Goal: Register for event/course: Sign up to attend an event or enroll in a course

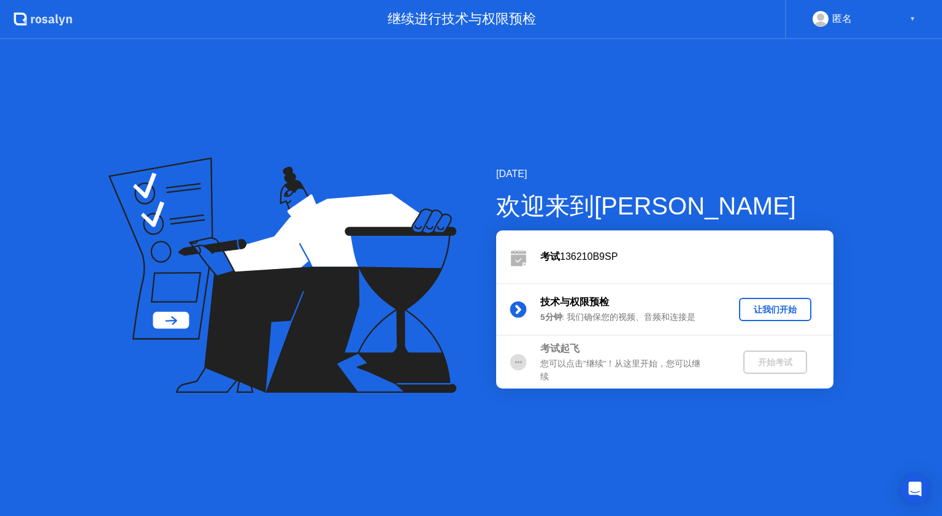
click at [685, 370] on div "您可以点击”继续”！从这里开始，您可以继续" at bounding box center [628, 370] width 177 height 25
drag, startPoint x: 520, startPoint y: 314, endPoint x: 650, endPoint y: 297, distance: 131.1
click at [522, 313] on circle at bounding box center [518, 310] width 17 height 17
click at [773, 314] on div "让我们开始" at bounding box center [775, 310] width 63 height 12
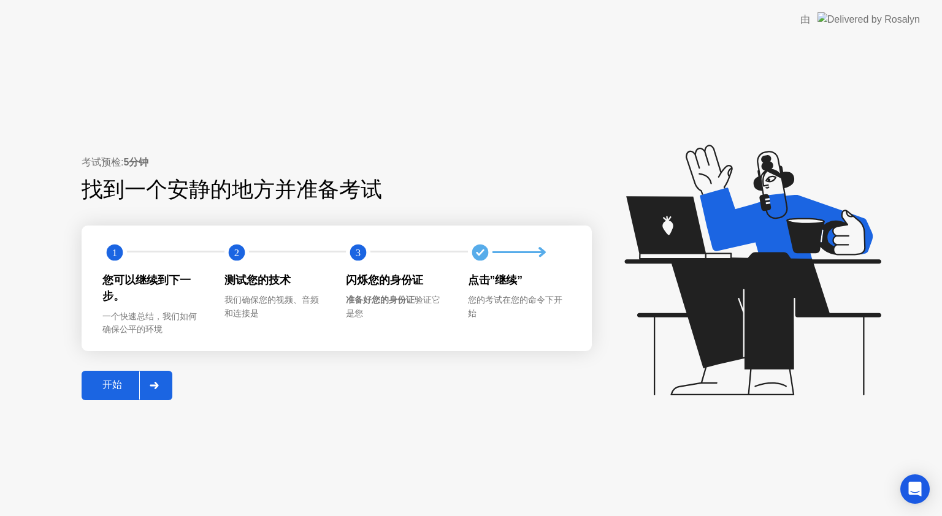
click at [112, 386] on div "开始" at bounding box center [112, 385] width 54 height 13
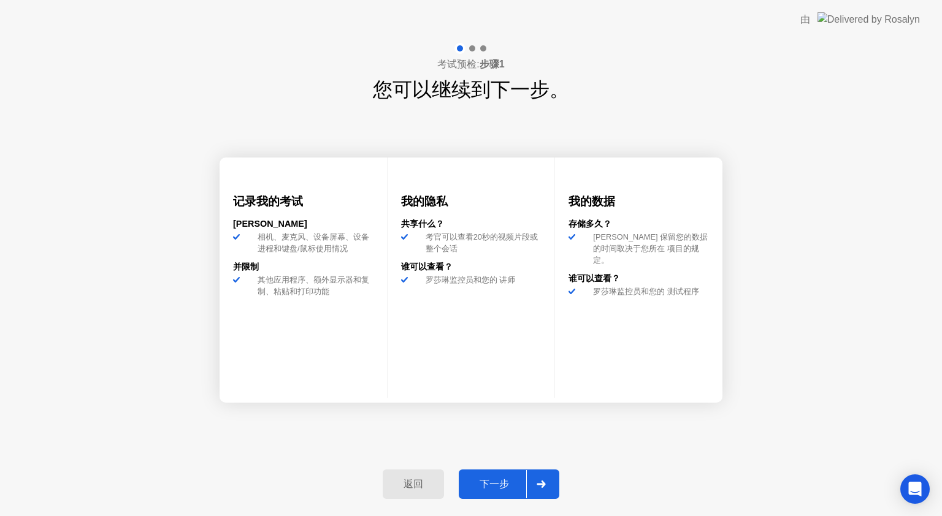
click at [492, 467] on div "返回 下一步" at bounding box center [470, 484] width 191 height 56
click at [493, 473] on button "下一步" at bounding box center [509, 484] width 101 height 29
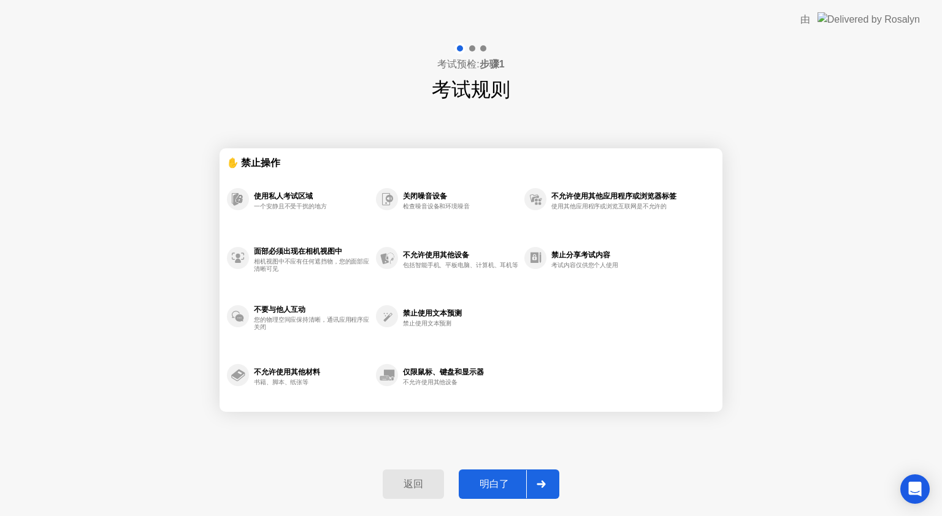
click at [495, 480] on div "明白了" at bounding box center [494, 484] width 64 height 13
select select "**********"
select select "*******"
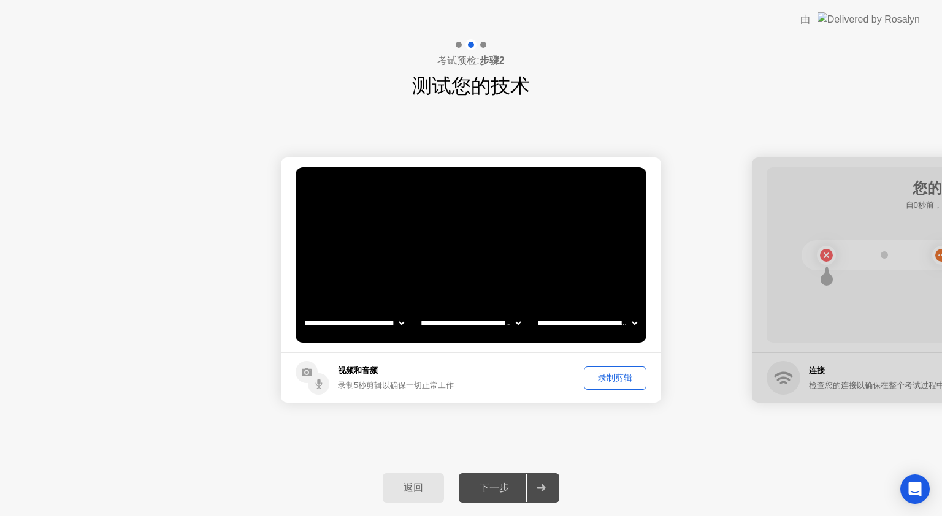
click at [542, 489] on icon at bounding box center [540, 487] width 9 height 7
click at [795, 289] on div at bounding box center [942, 280] width 380 height 245
drag, startPoint x: 353, startPoint y: 319, endPoint x: 361, endPoint y: 319, distance: 8.0
click at [353, 319] on select "**********" at bounding box center [354, 323] width 105 height 25
drag, startPoint x: 373, startPoint y: 319, endPoint x: 394, endPoint y: 320, distance: 20.3
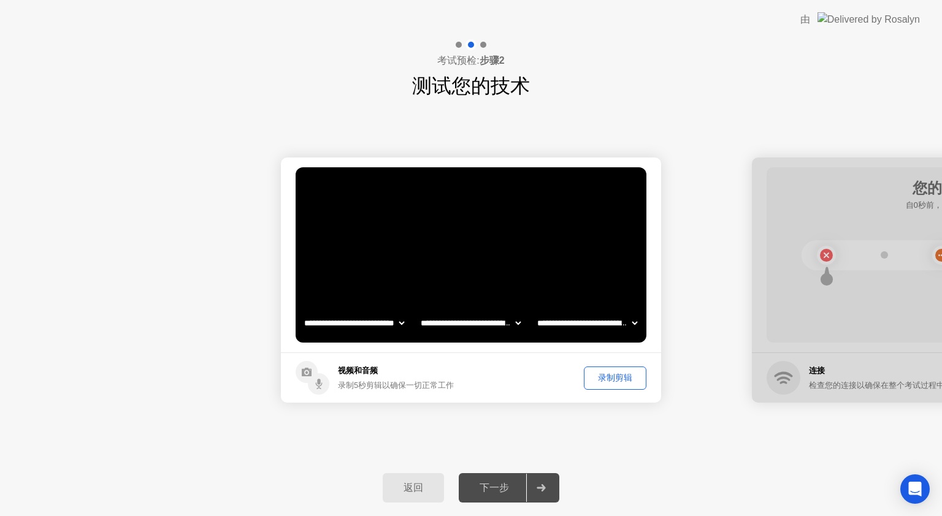
click at [373, 319] on select "**********" at bounding box center [354, 323] width 105 height 25
click at [509, 325] on select "**********" at bounding box center [470, 323] width 105 height 25
click at [588, 326] on select "**********" at bounding box center [587, 323] width 105 height 25
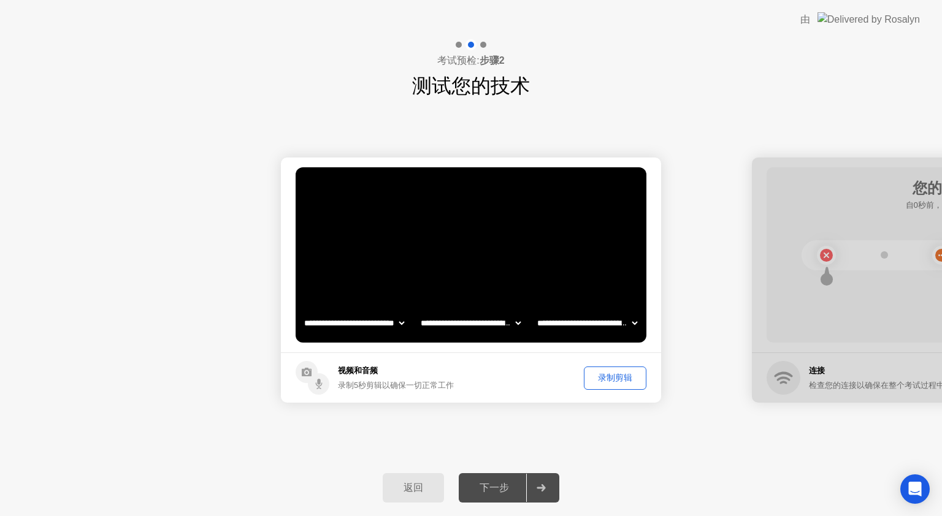
drag, startPoint x: 837, startPoint y: 353, endPoint x: 806, endPoint y: 353, distance: 31.3
click at [831, 354] on div at bounding box center [942, 280] width 380 height 245
click at [618, 376] on div "录制剪辑" at bounding box center [615, 378] width 54 height 12
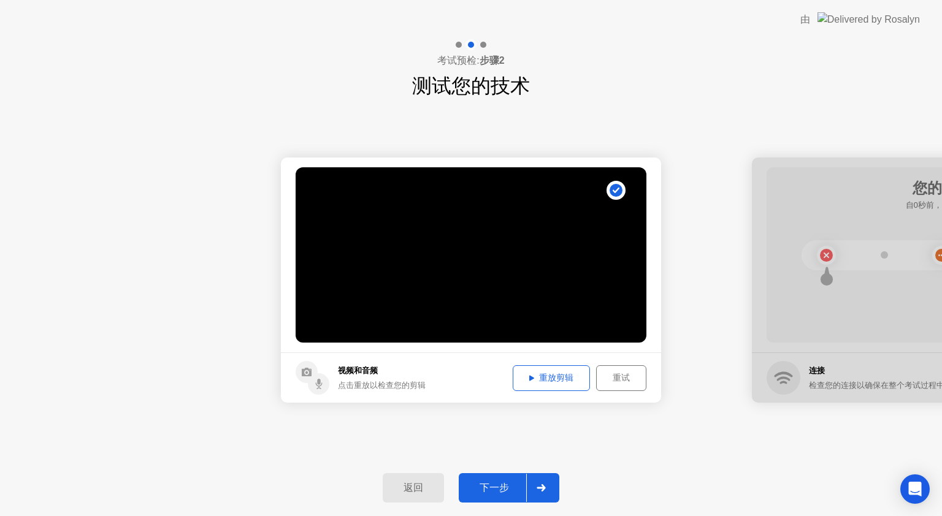
click at [495, 484] on div "下一步" at bounding box center [494, 488] width 64 height 13
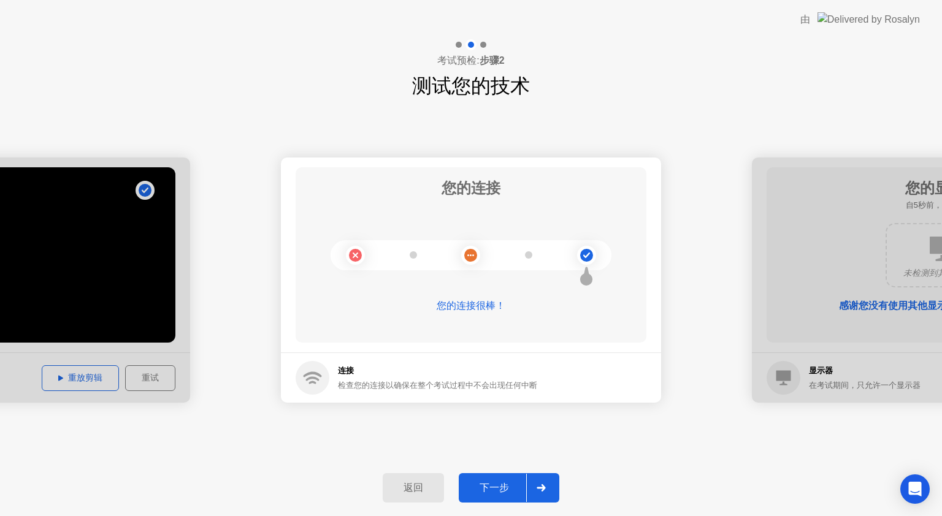
click at [490, 492] on div "下一步" at bounding box center [494, 488] width 64 height 13
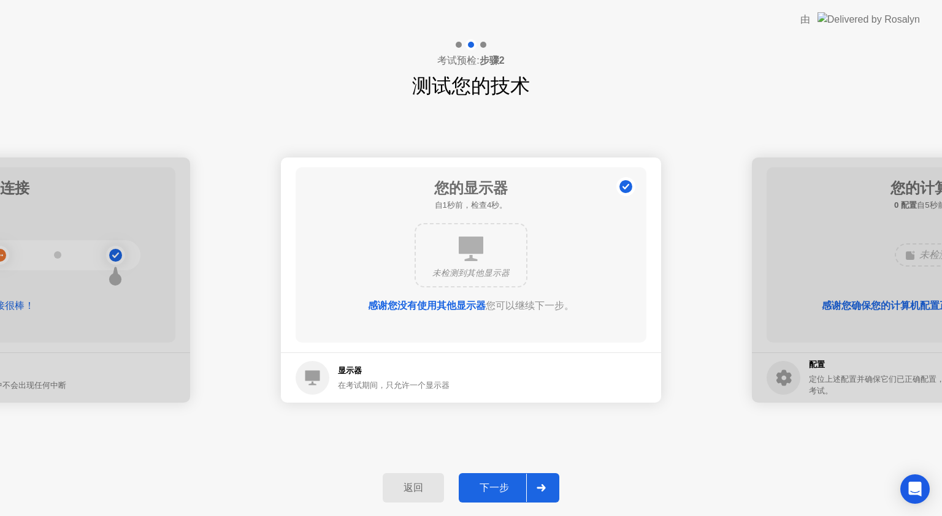
click at [490, 492] on div "下一步" at bounding box center [494, 488] width 64 height 13
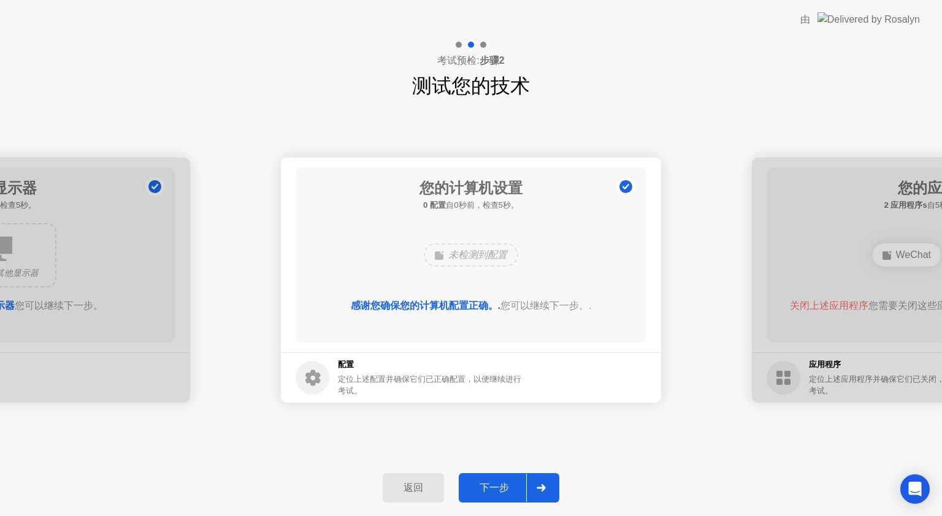
click at [490, 492] on div "下一步" at bounding box center [494, 488] width 64 height 13
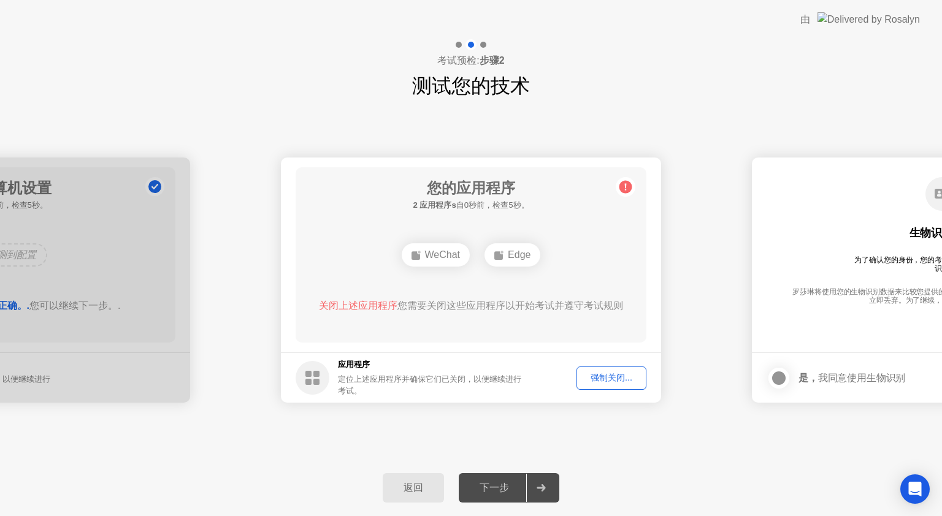
click at [616, 378] on div "强制关闭..." at bounding box center [611, 378] width 61 height 12
click at [597, 377] on div "强制关闭..." at bounding box center [611, 378] width 61 height 12
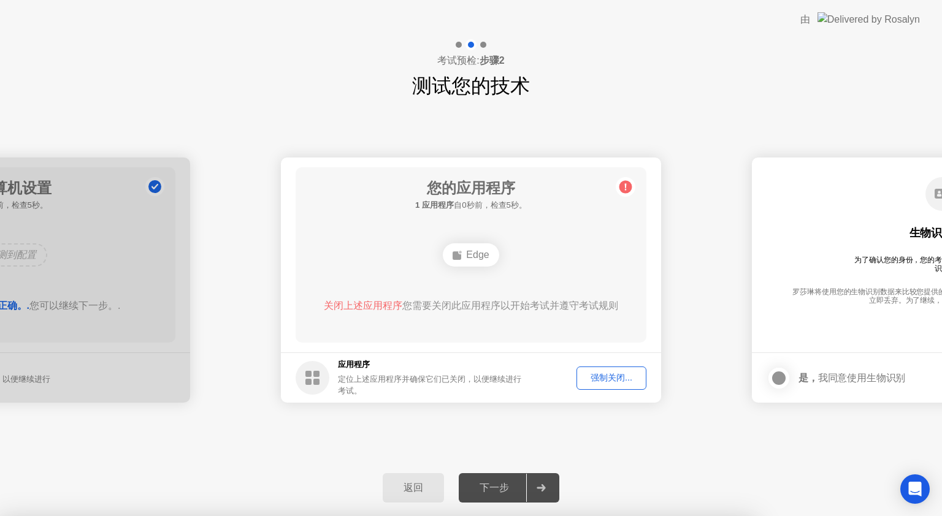
click at [614, 381] on div "强制关闭..." at bounding box center [611, 378] width 61 height 12
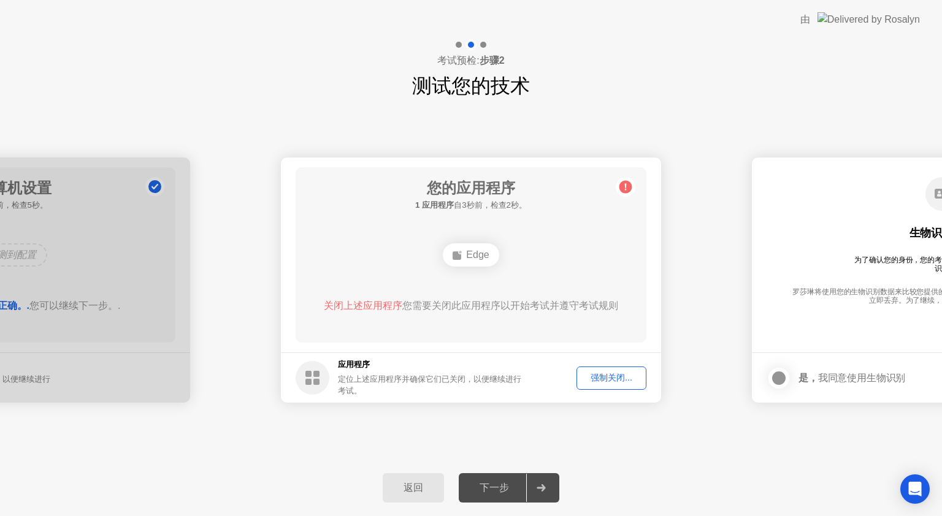
click at [612, 377] on div "强制关闭..." at bounding box center [611, 378] width 61 height 12
click at [443, 198] on h1 "您的应用程序" at bounding box center [471, 188] width 112 height 22
click at [373, 302] on span "关闭上述应用程序" at bounding box center [363, 305] width 78 height 10
click at [481, 261] on div "Edge" at bounding box center [471, 254] width 56 height 23
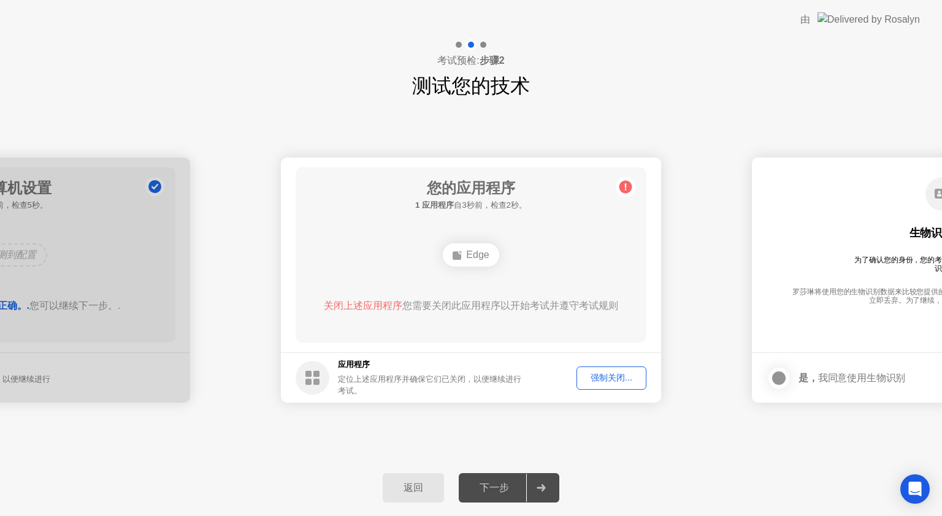
click at [590, 370] on button "强制关闭..." at bounding box center [611, 378] width 70 height 23
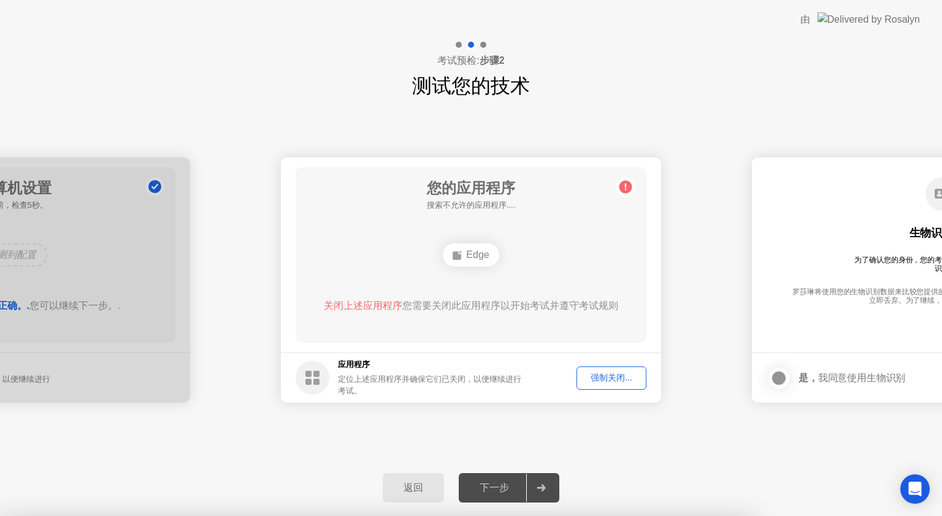
click at [467, 516] on div at bounding box center [471, 516] width 942 height 0
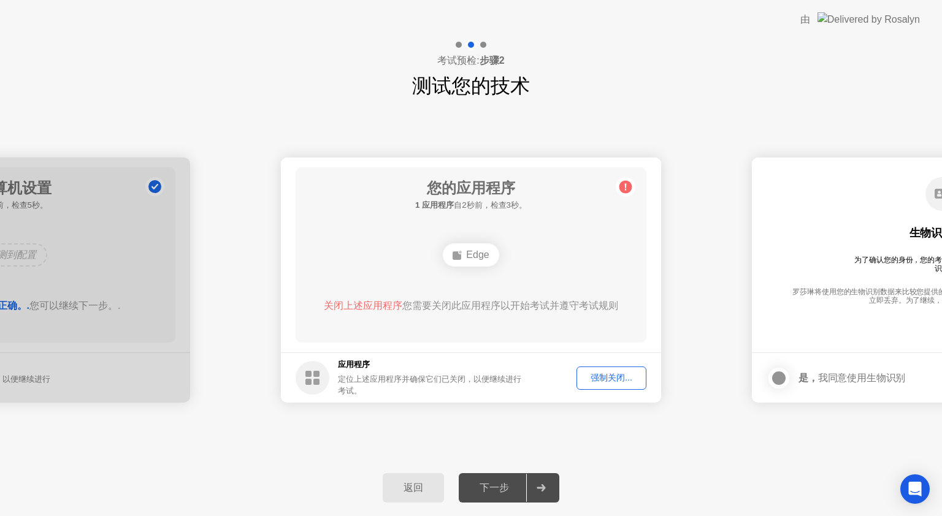
click at [498, 471] on div "返回 下一步" at bounding box center [471, 488] width 942 height 56
click at [319, 377] on circle at bounding box center [313, 378] width 34 height 34
click at [774, 372] on div at bounding box center [778, 378] width 15 height 15
click at [594, 202] on div "您的应用程序 搜索不允许的应用程序.... Edge 关闭上述应用程序 您需要关闭此应用程序以开始考试并遵守考试规则" at bounding box center [471, 254] width 351 height 175
drag, startPoint x: 845, startPoint y: 279, endPoint x: 588, endPoint y: 437, distance: 301.4
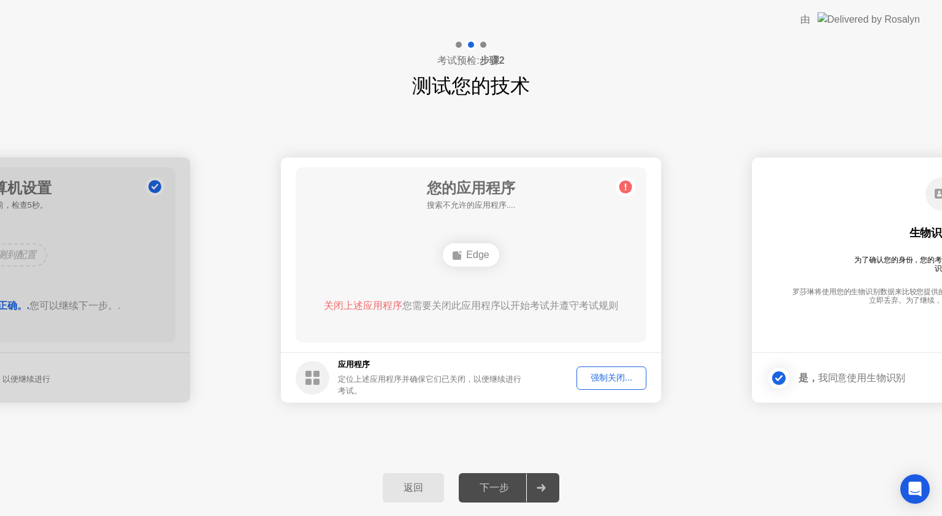
click at [842, 279] on div "生物识别同意 为了确认您的身份，您的考试程序需要使用生物识别标识。 [PERSON_NAME]将使用您的生物识别数据来比较您提供的照片。所有生物识别数据将在您…" at bounding box center [941, 246] width 351 height 158
drag, startPoint x: 253, startPoint y: 411, endPoint x: 271, endPoint y: 397, distance: 22.8
click at [463, 250] on div "Edge" at bounding box center [471, 254] width 56 height 23
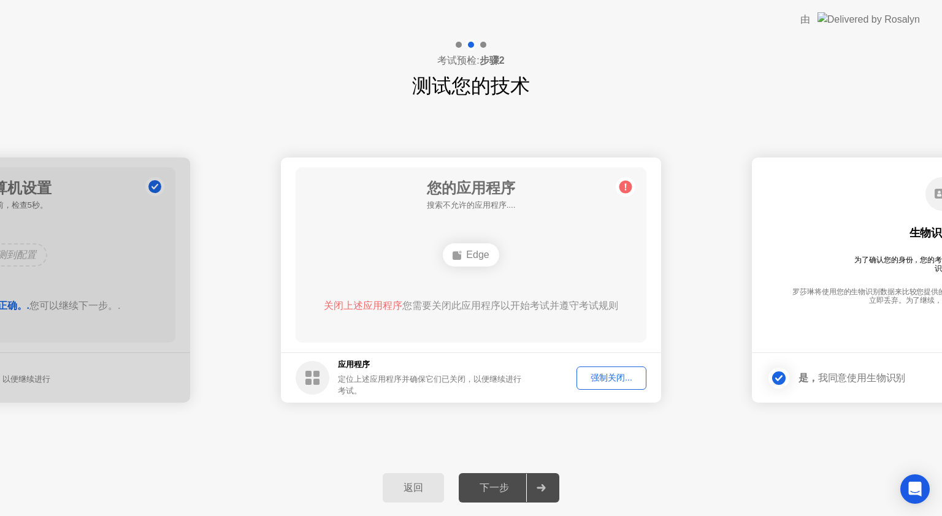
drag, startPoint x: 308, startPoint y: 429, endPoint x: 404, endPoint y: 472, distance: 104.8
click at [316, 433] on div "**********" at bounding box center [471, 280] width 942 height 359
click at [429, 482] on div "返回" at bounding box center [413, 488] width 54 height 13
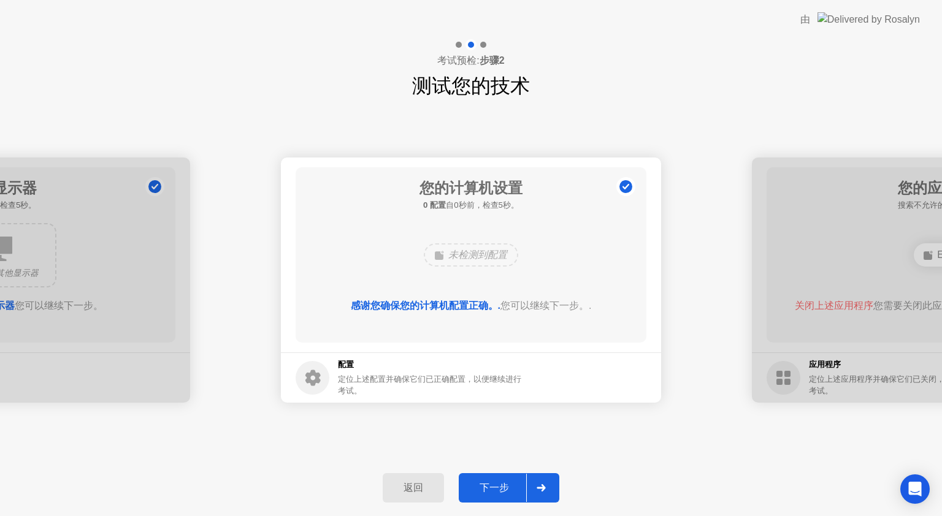
click at [524, 502] on button "下一步" at bounding box center [509, 487] width 101 height 29
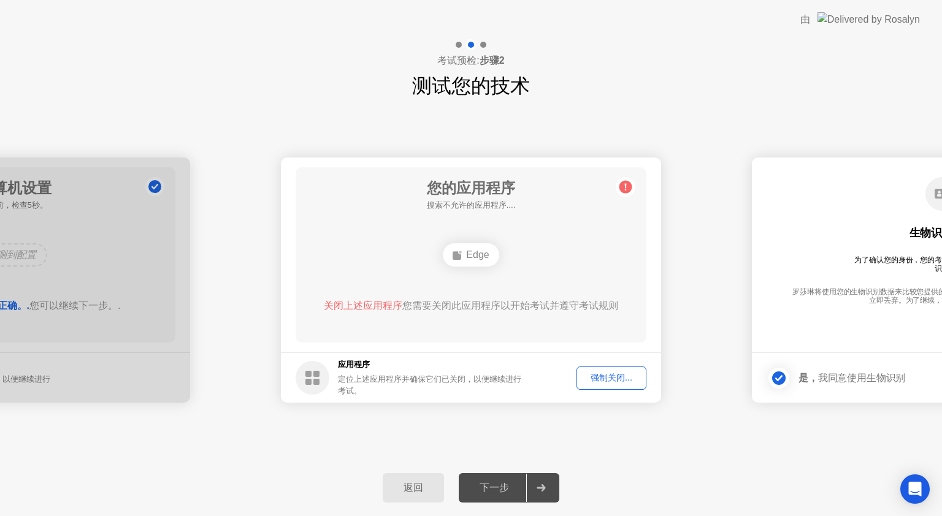
click at [617, 367] on button "强制关闭..." at bounding box center [611, 378] width 70 height 23
click at [599, 378] on div "强制关闭..." at bounding box center [611, 378] width 61 height 12
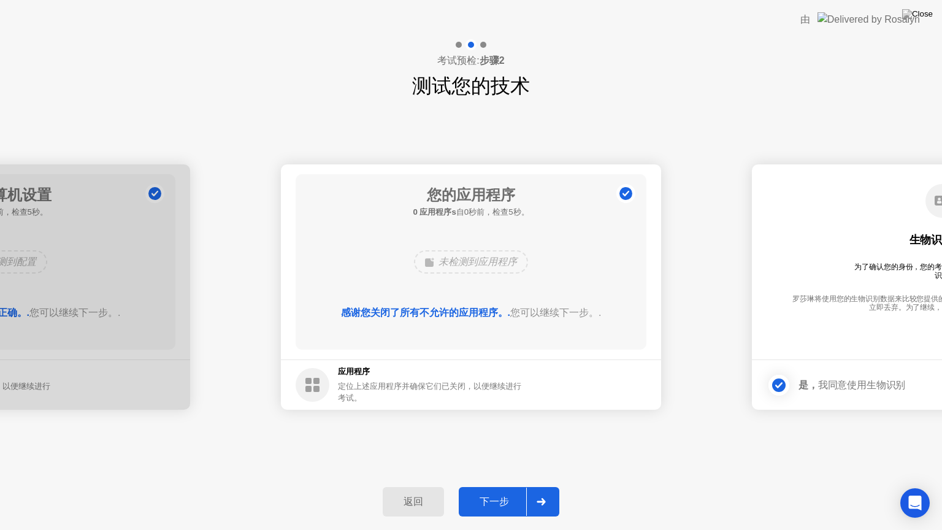
click at [501, 497] on div "下一步" at bounding box center [494, 501] width 64 height 13
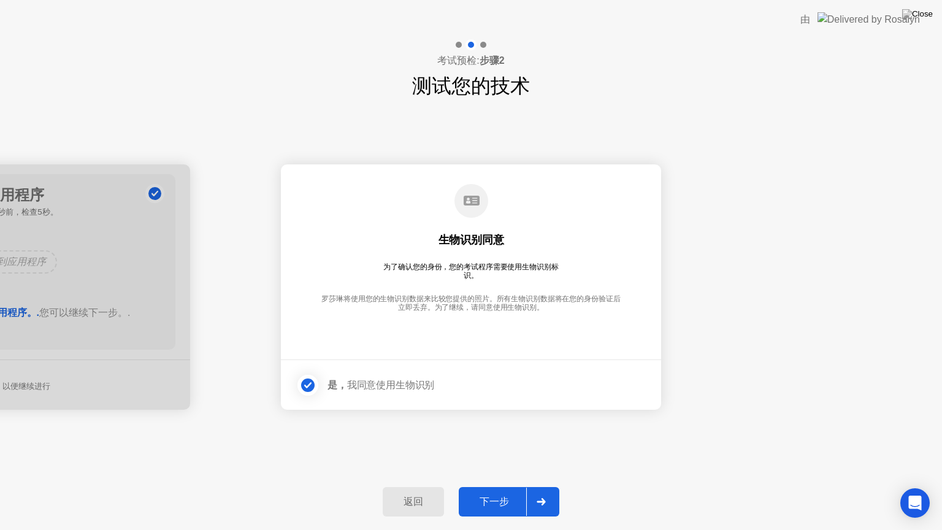
click at [482, 497] on div "下一步" at bounding box center [494, 501] width 64 height 13
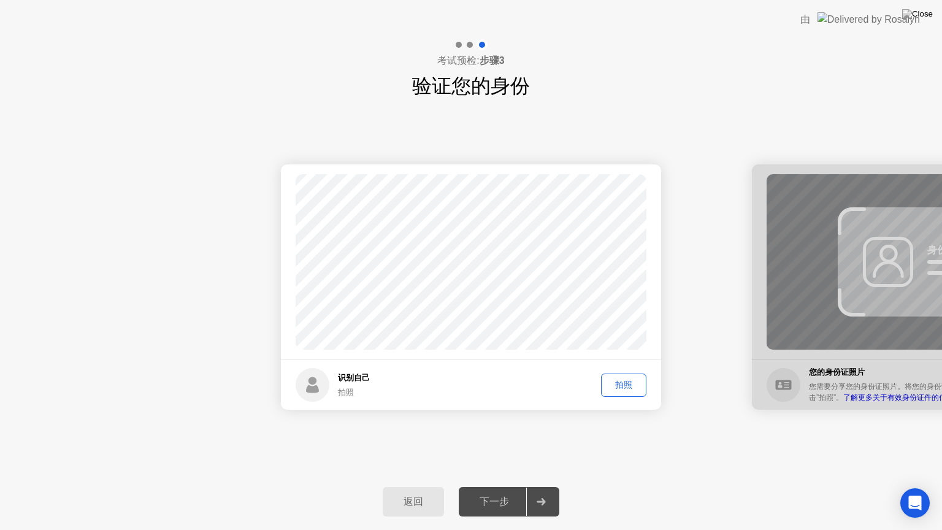
click at [618, 381] on div "拍照" at bounding box center [623, 385] width 37 height 12
click at [497, 487] on button "下一步" at bounding box center [509, 501] width 101 height 29
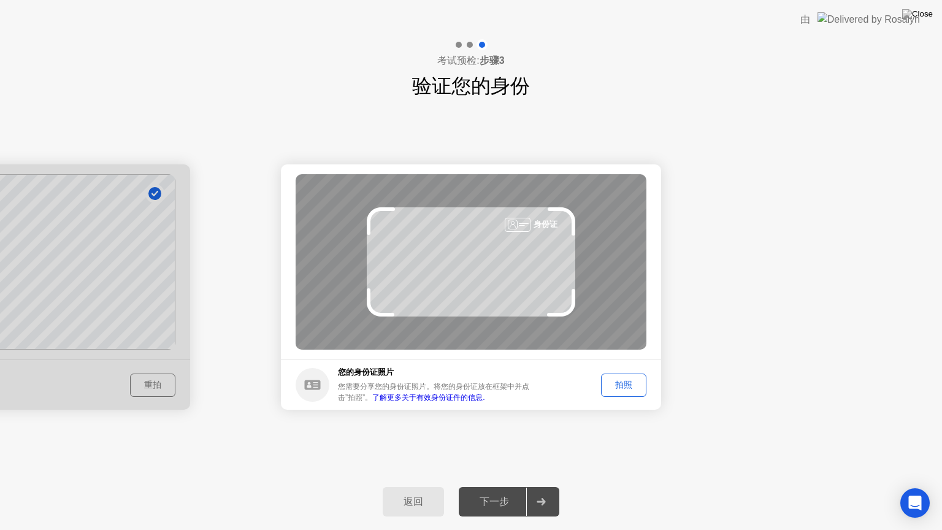
click at [616, 383] on div "拍照" at bounding box center [623, 385] width 37 height 12
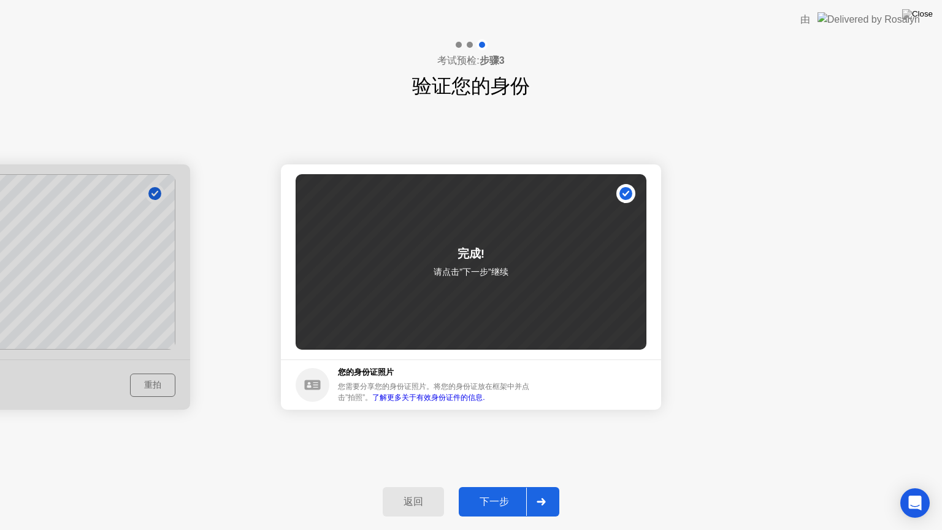
click at [506, 490] on button "下一步" at bounding box center [509, 501] width 101 height 29
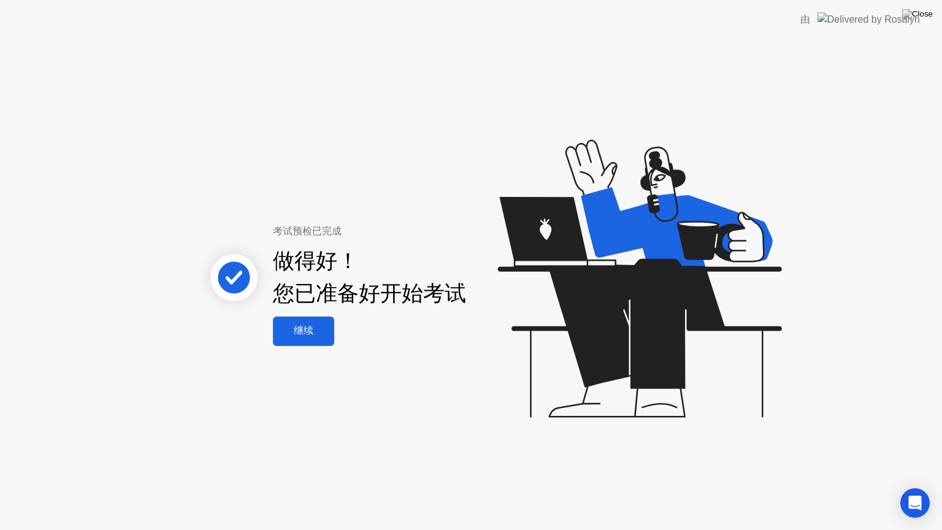
click at [321, 336] on div "继续" at bounding box center [304, 330] width 54 height 13
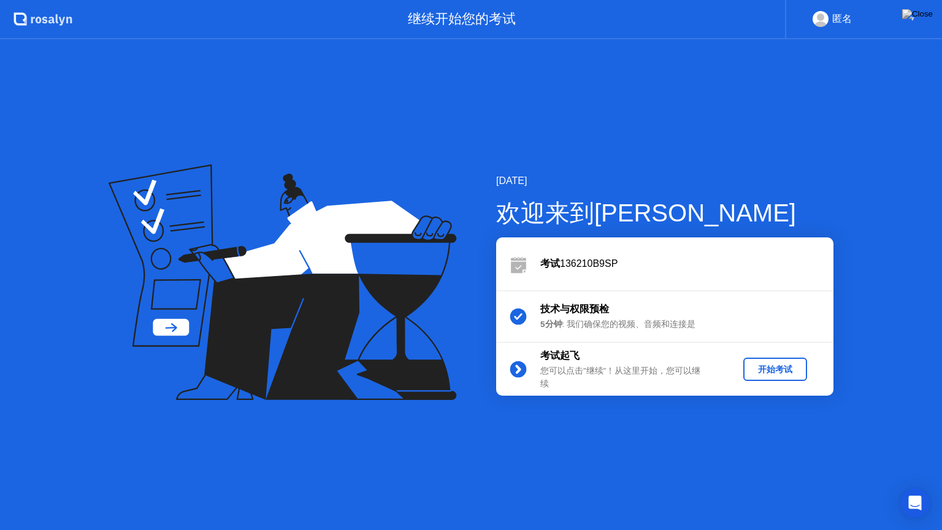
click at [757, 368] on div "开始考试" at bounding box center [775, 370] width 54 height 12
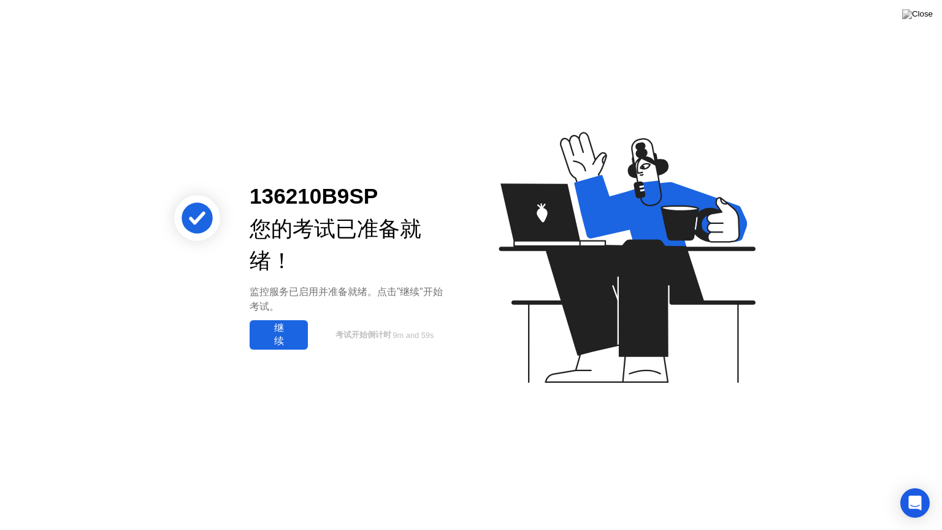
click at [299, 329] on div "继续" at bounding box center [278, 335] width 51 height 26
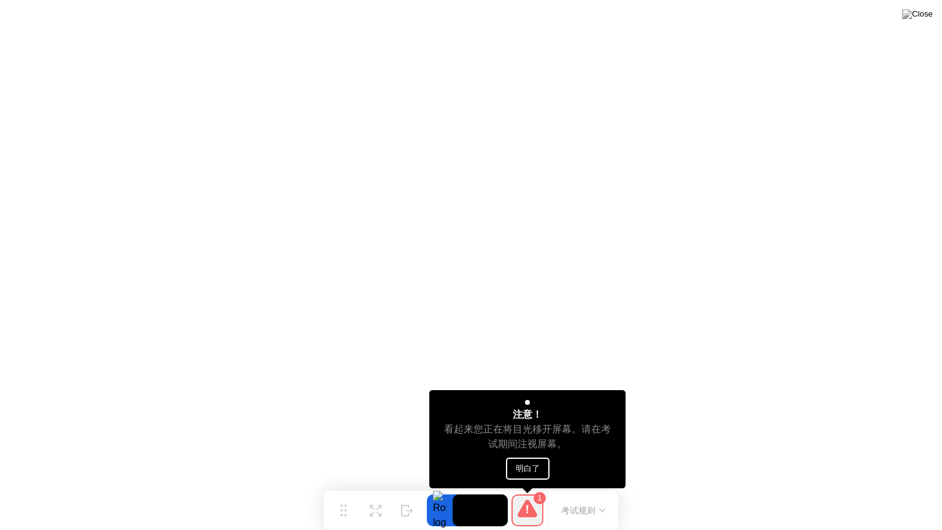
click at [522, 468] on button "明白了" at bounding box center [528, 468] width 44 height 22
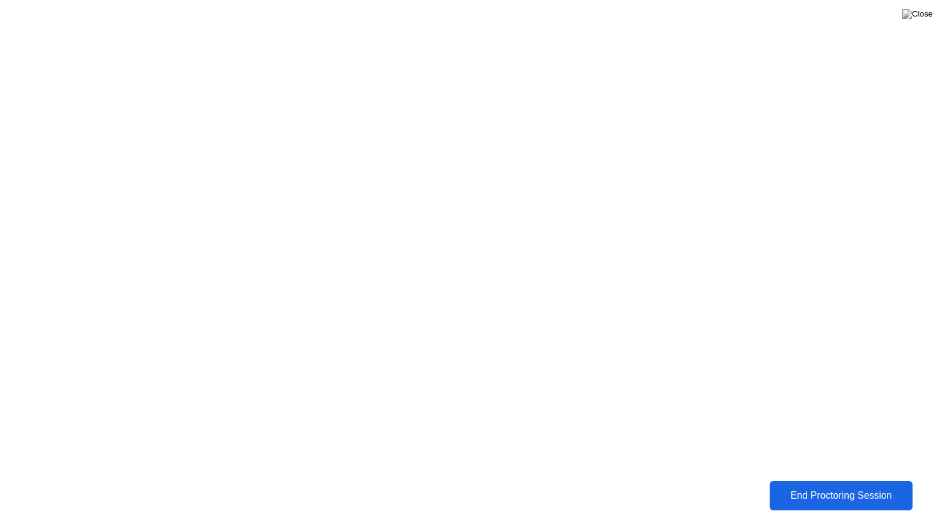
click at [827, 499] on div "End Proctoring Session" at bounding box center [840, 495] width 136 height 11
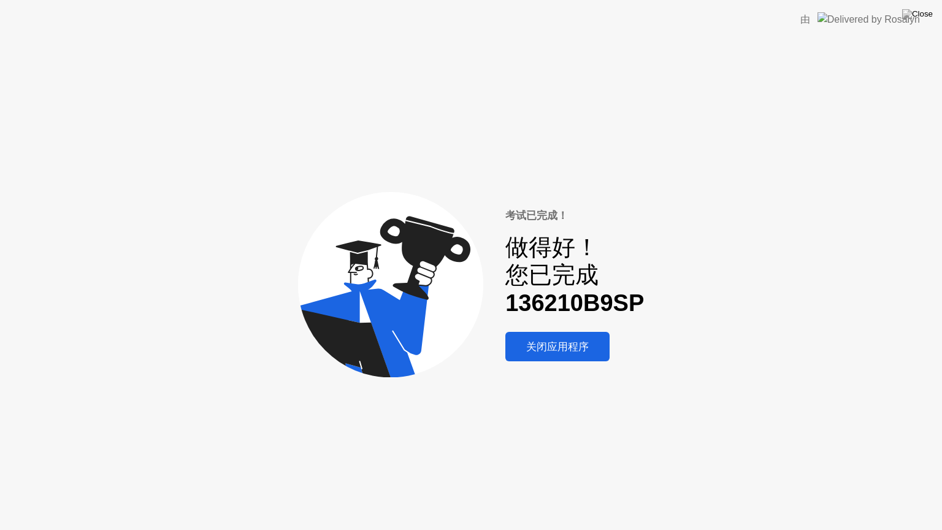
click at [581, 354] on div "关闭应用程序" at bounding box center [557, 347] width 97 height 14
